Goal: Transaction & Acquisition: Subscribe to service/newsletter

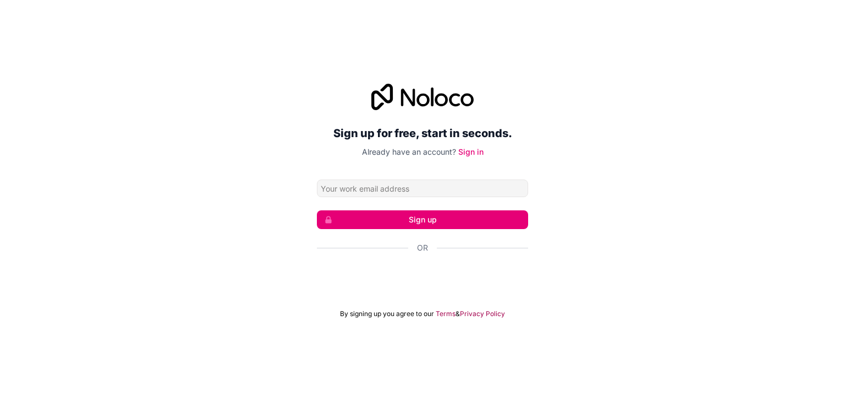
click at [403, 190] on input "Email address" at bounding box center [422, 188] width 211 height 18
type input "[EMAIL_ADDRESS][DOMAIN_NAME]"
click at [426, 221] on button "Sign up" at bounding box center [422, 219] width 211 height 19
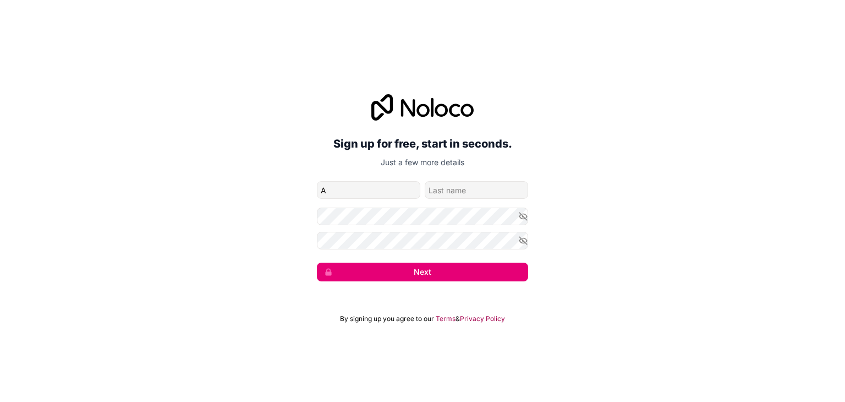
type input "[PERSON_NAME]"
type input "Mc"
